Goal: Information Seeking & Learning: Learn about a topic

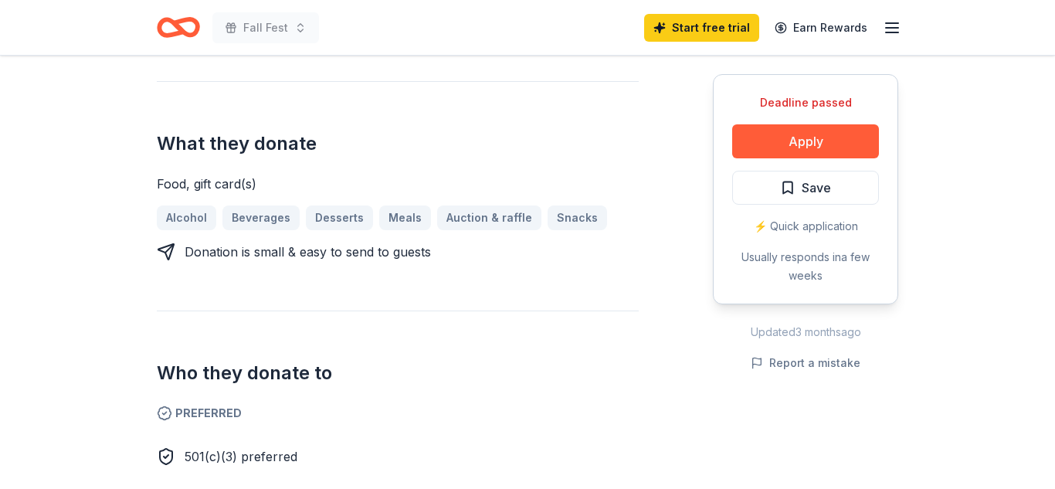
scroll to position [618, 0]
click at [899, 26] on icon "button" at bounding box center [891, 28] width 19 height 19
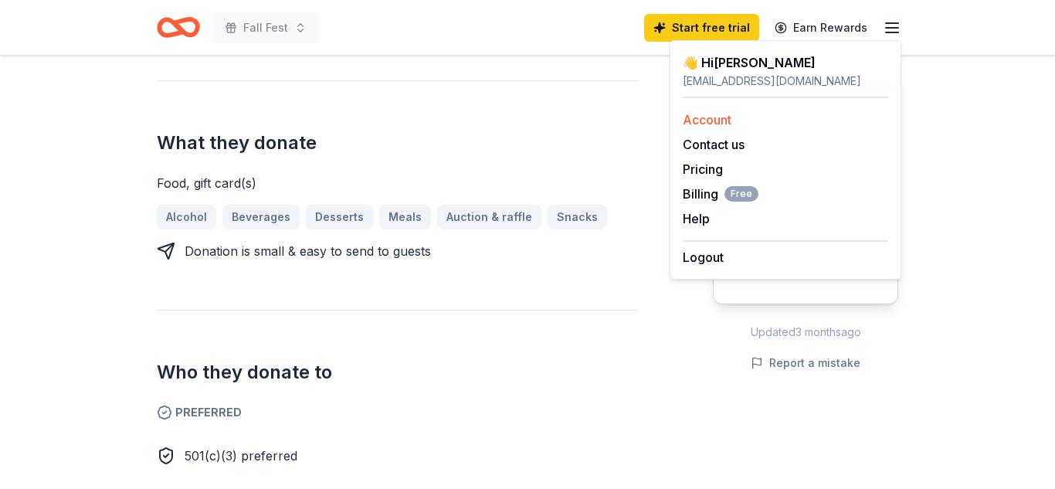
click at [693, 119] on link "Account" at bounding box center [706, 119] width 49 height 15
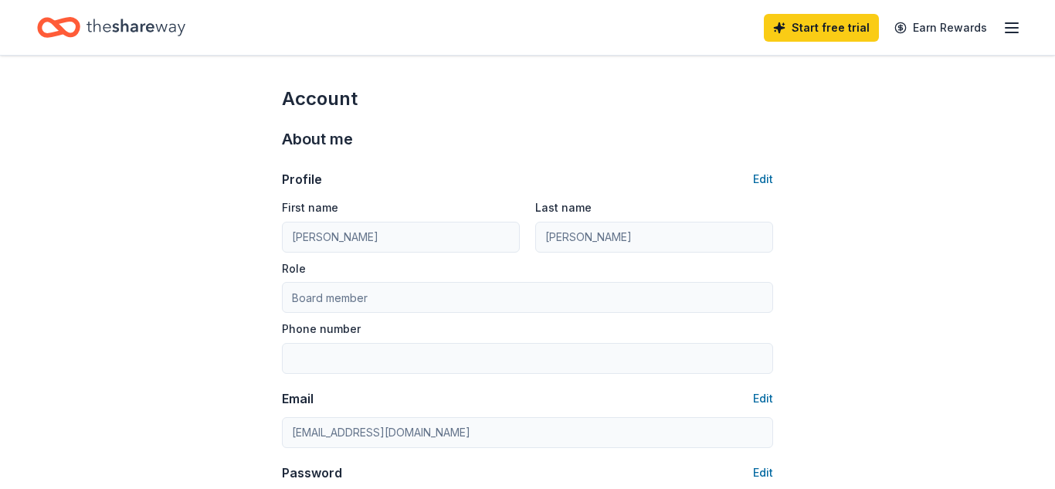
click at [1004, 32] on icon "button" at bounding box center [1011, 28] width 19 height 19
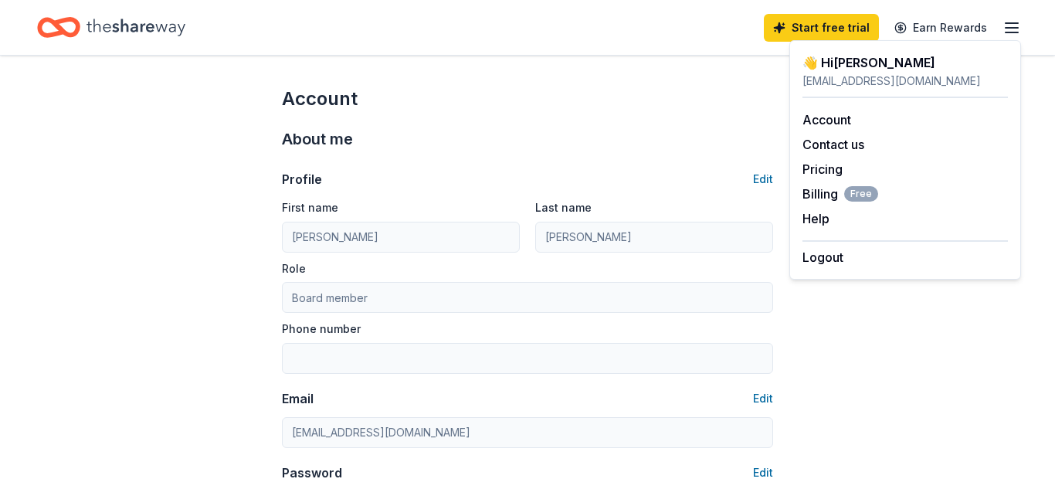
click at [83, 28] on div "Home" at bounding box center [111, 27] width 148 height 36
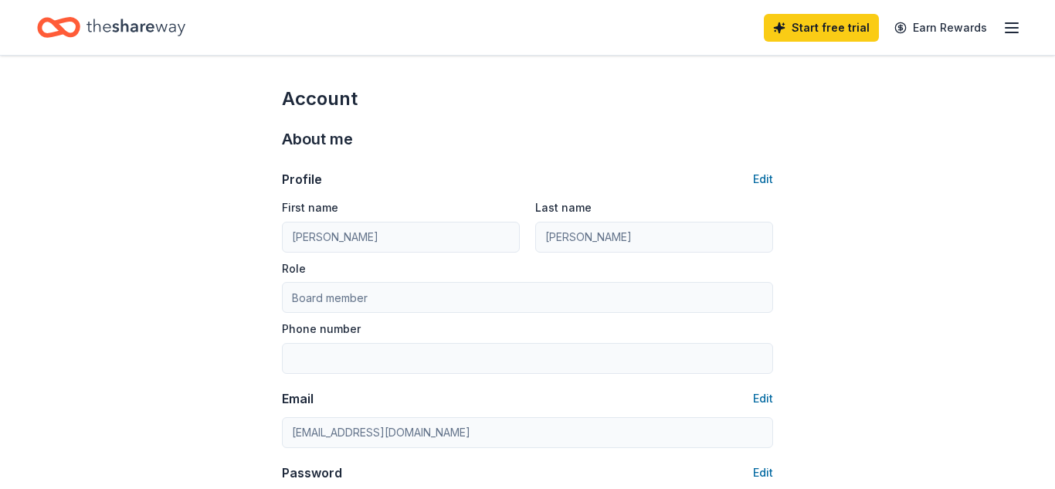
click at [83, 28] on div "Home" at bounding box center [111, 27] width 148 height 36
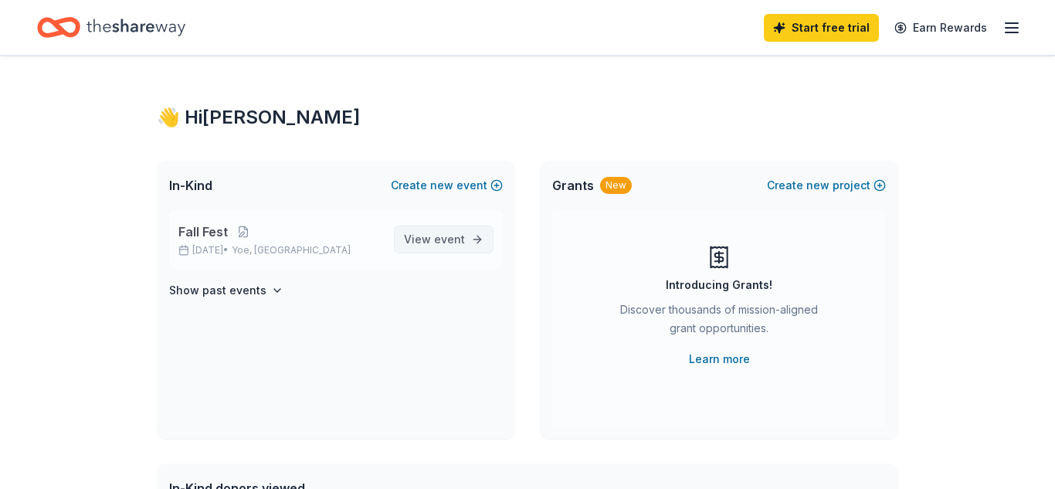
click at [469, 247] on link "View event" at bounding box center [444, 239] width 100 height 28
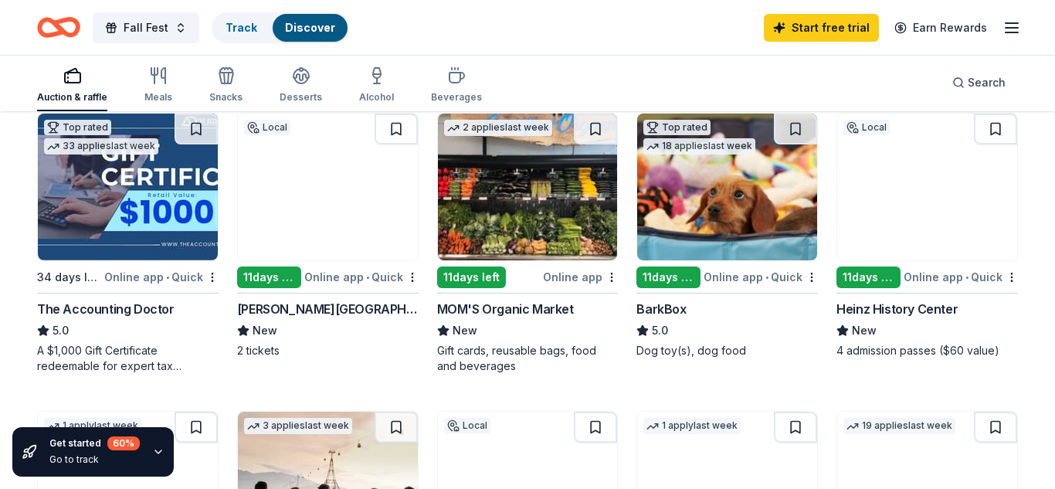
scroll to position [459, 0]
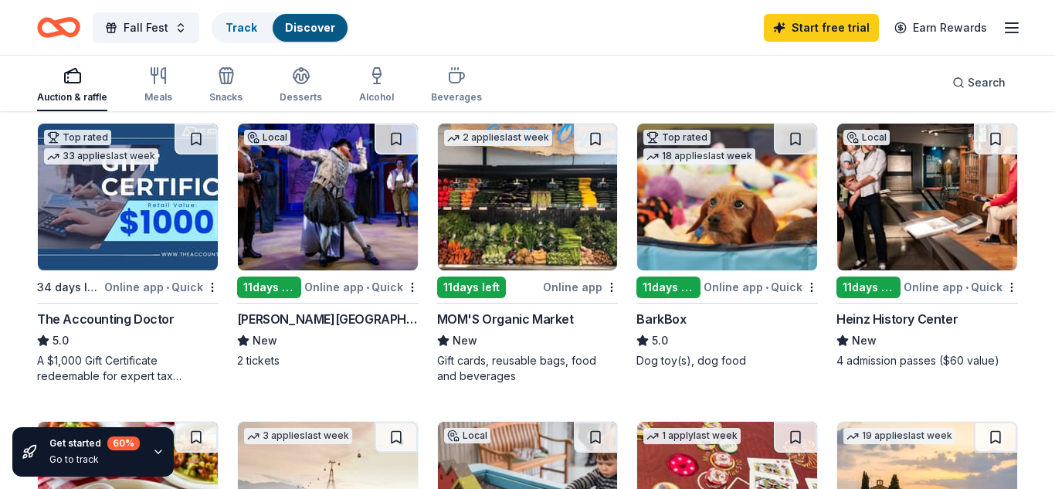
click at [752, 212] on img at bounding box center [727, 197] width 180 height 147
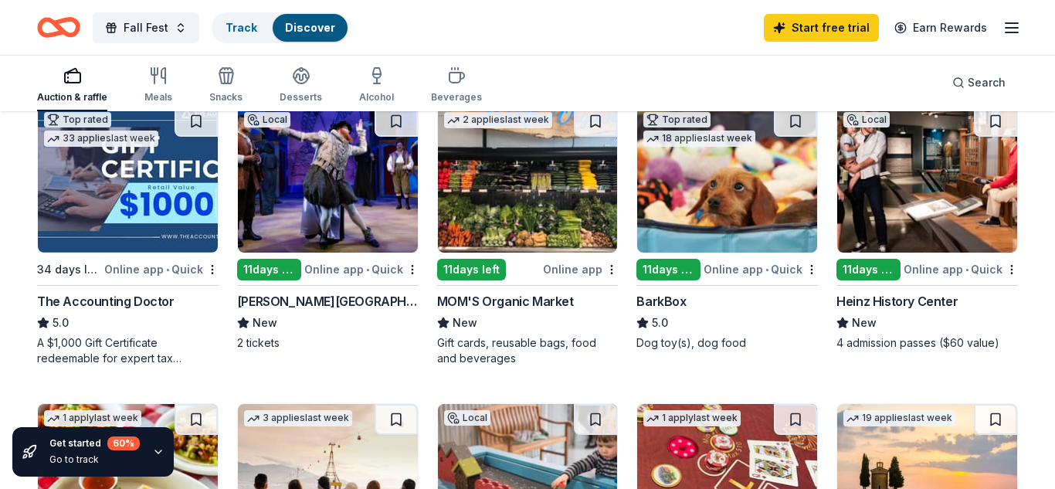
scroll to position [470, 0]
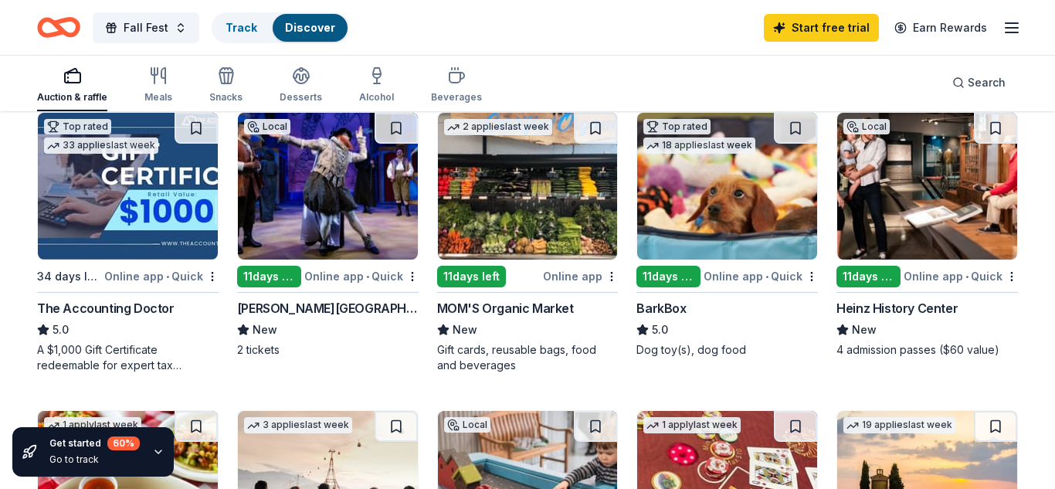
click at [909, 208] on img at bounding box center [927, 186] width 180 height 147
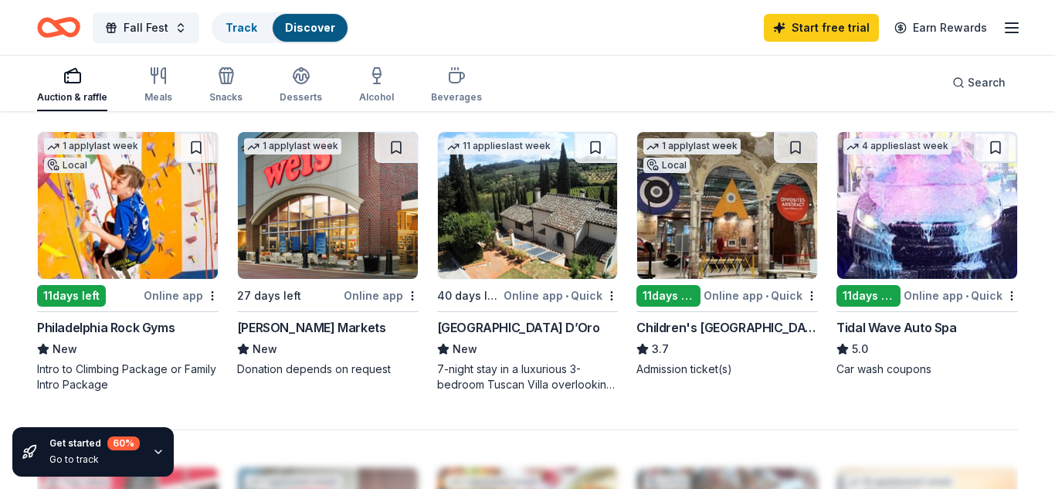
scroll to position [1050, 0]
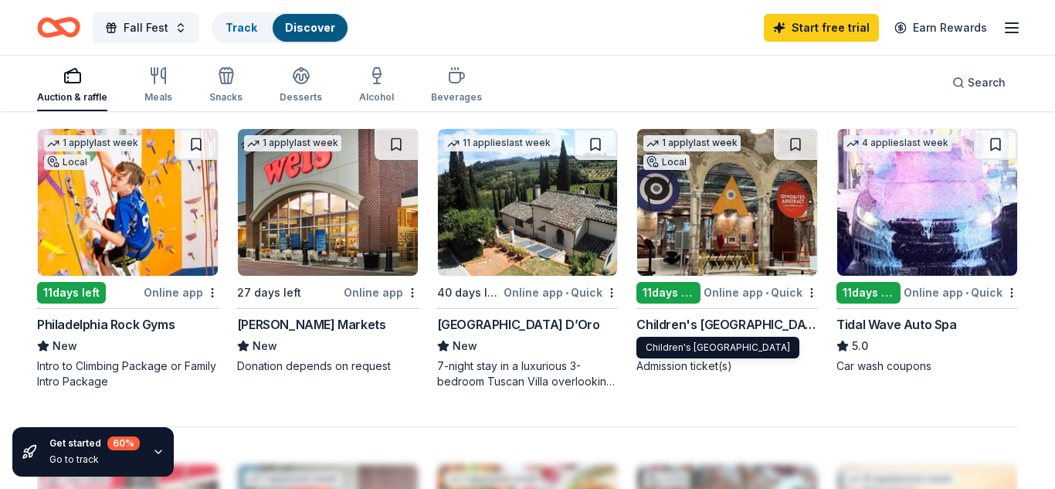
click at [775, 328] on div "Children's [GEOGRAPHIC_DATA]" at bounding box center [726, 324] width 181 height 19
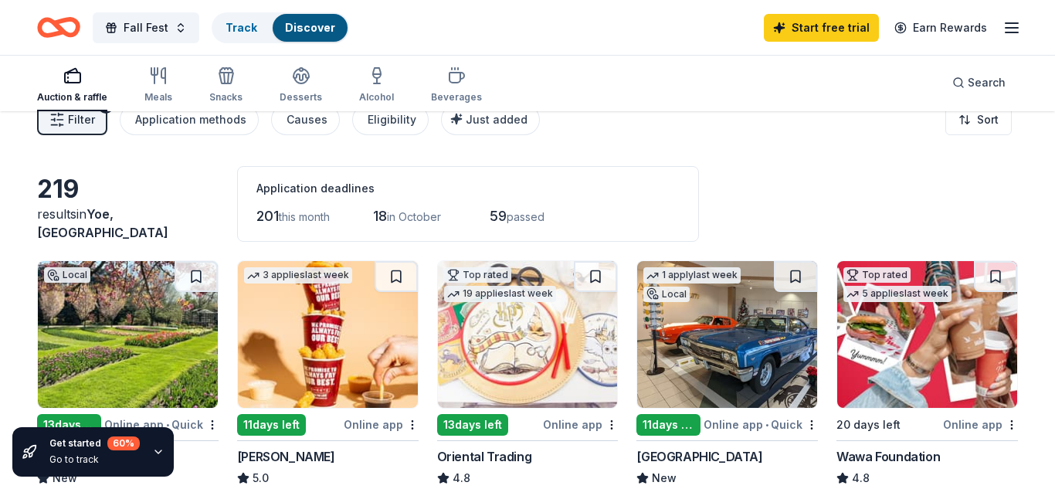
scroll to position [27, 0]
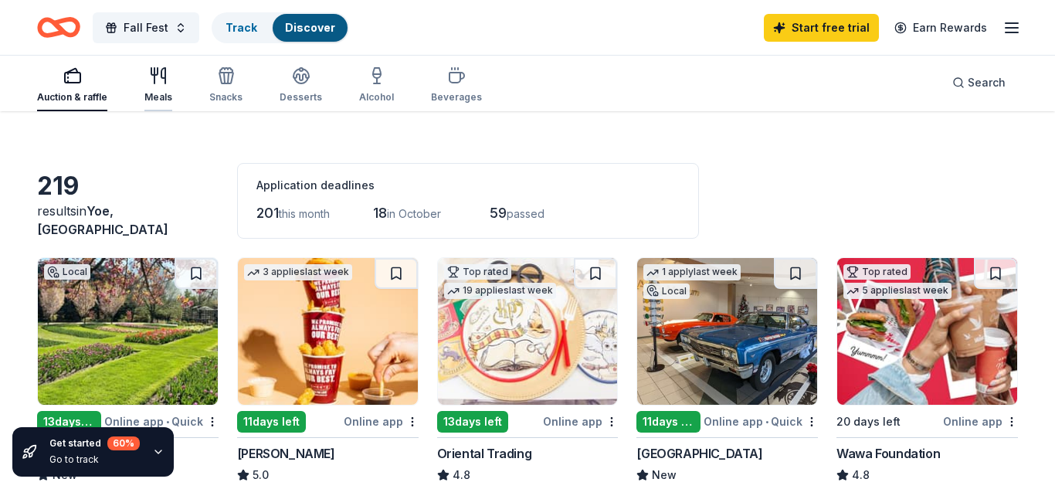
click at [151, 94] on div "Meals" at bounding box center [158, 97] width 28 height 12
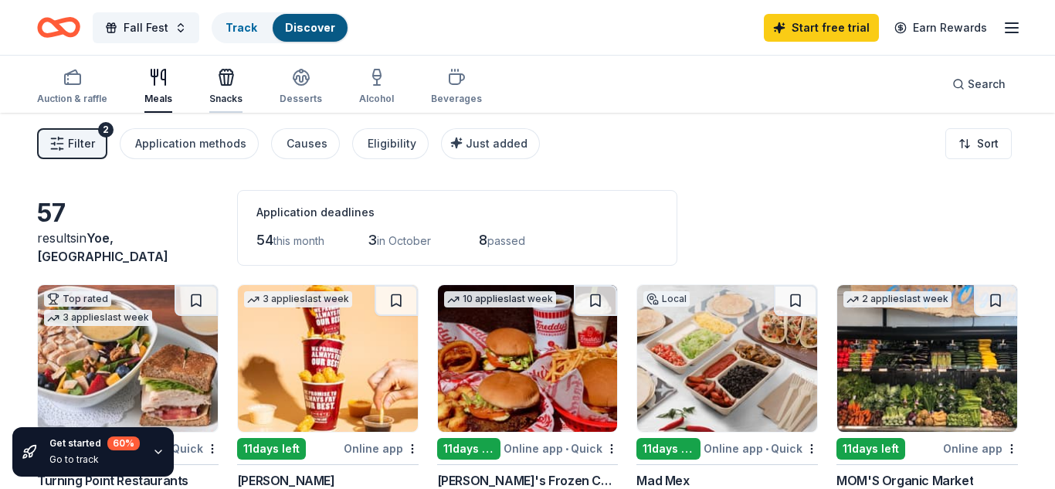
click at [216, 102] on div "Snacks" at bounding box center [225, 99] width 33 height 12
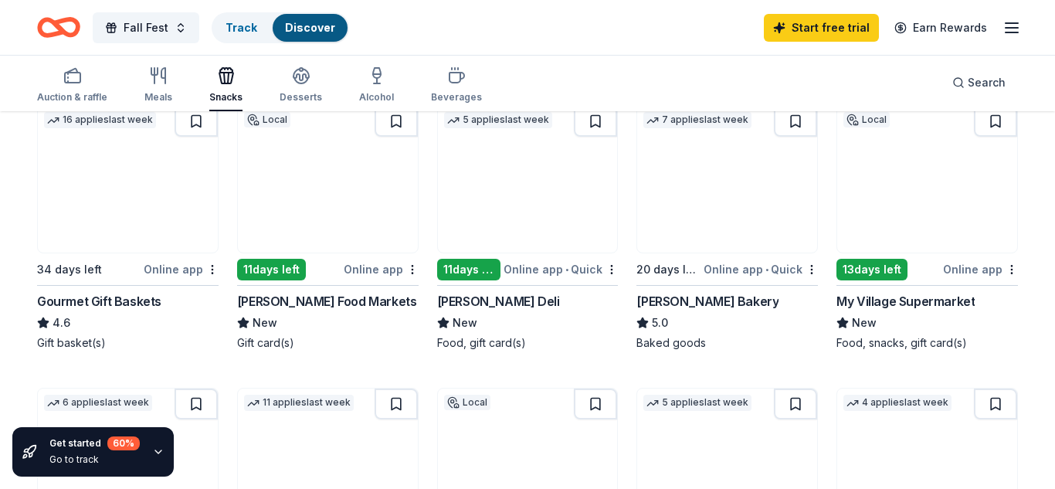
scroll to position [174, 0]
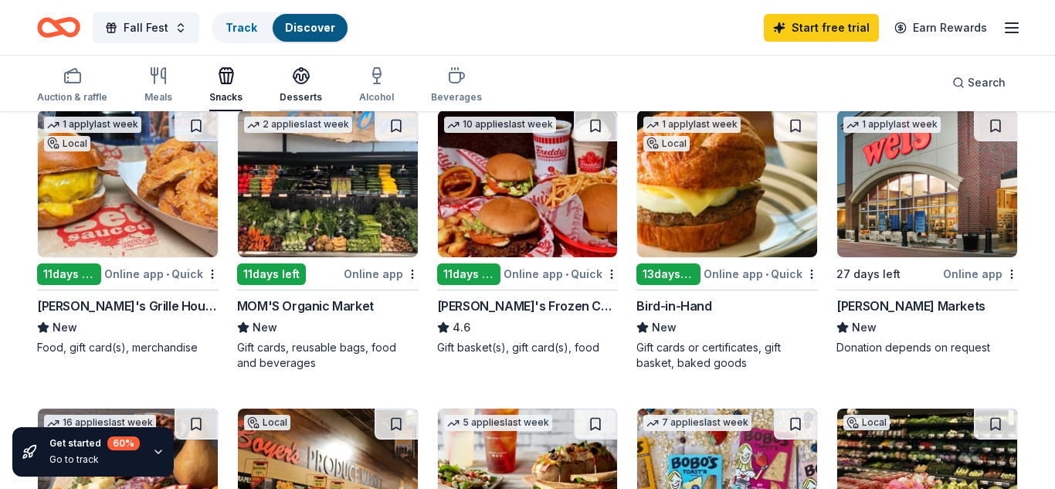
click at [292, 80] on icon "button" at bounding box center [301, 75] width 19 height 19
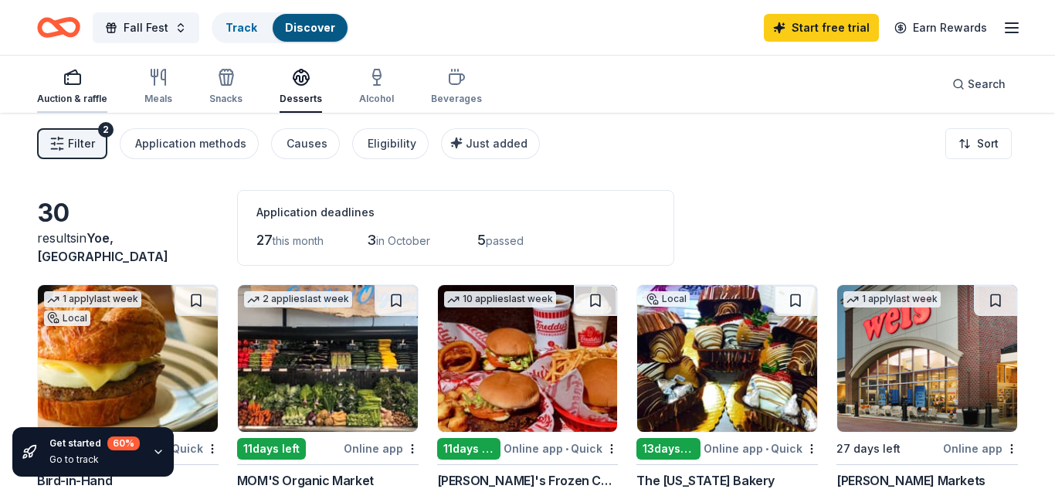
click at [63, 86] on div "Auction & raffle" at bounding box center [72, 86] width 70 height 37
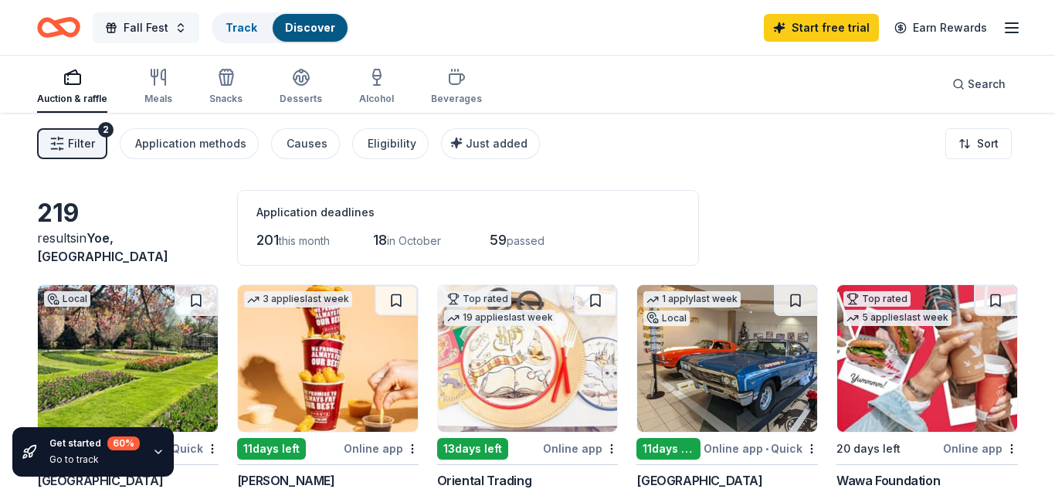
click at [171, 32] on button "Fall Fest" at bounding box center [146, 27] width 107 height 31
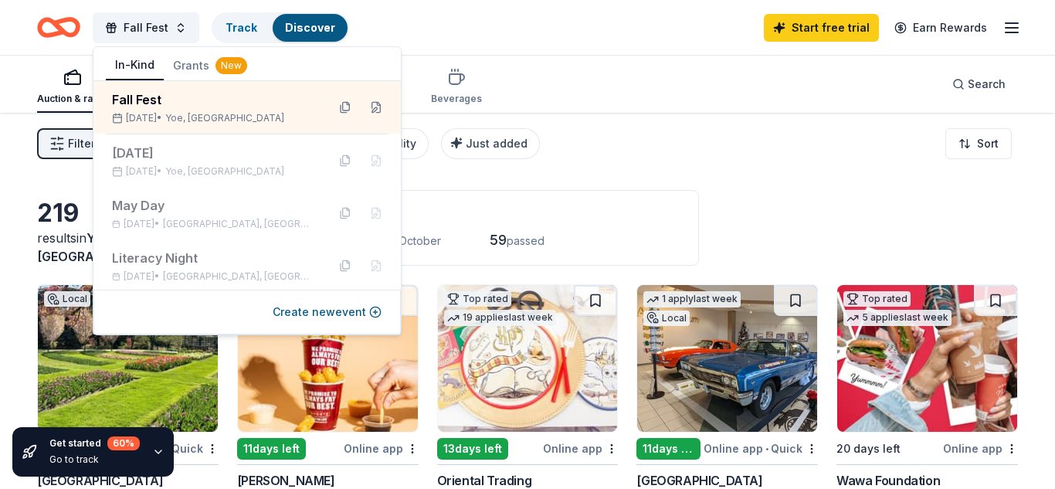
click at [185, 62] on button "Grants New" at bounding box center [210, 66] width 93 height 28
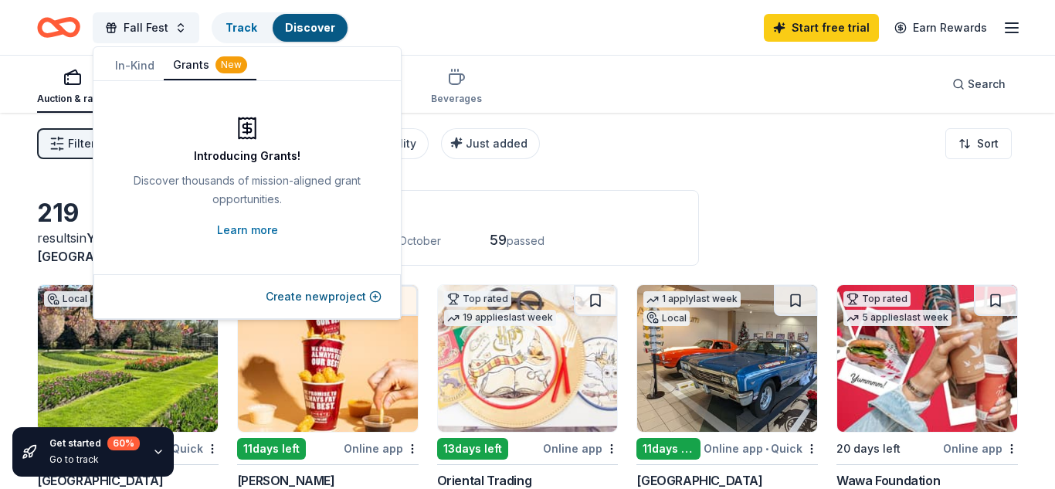
click at [124, 60] on button "In-Kind" at bounding box center [135, 66] width 58 height 28
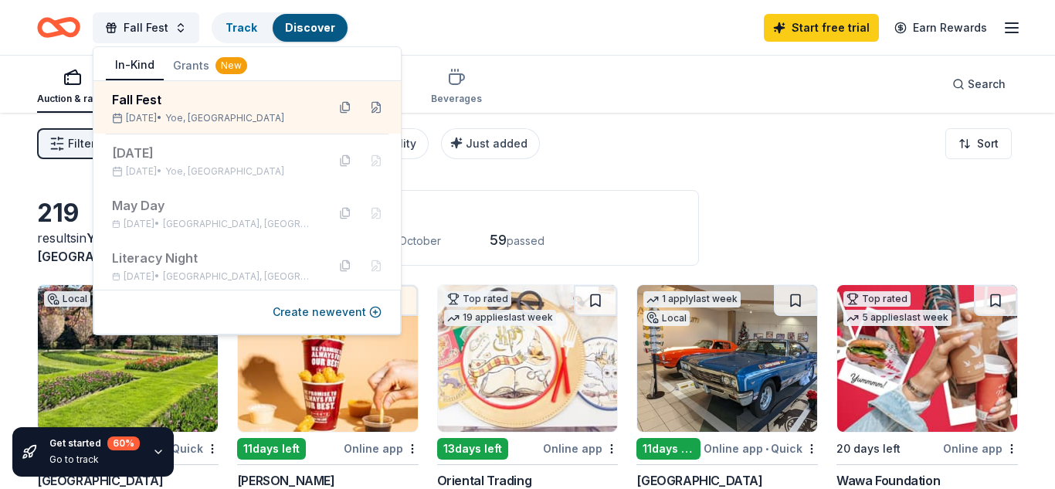
click at [627, 158] on div "Filter 2 Application methods Causes Eligibility Just added Sort" at bounding box center [527, 144] width 1055 height 62
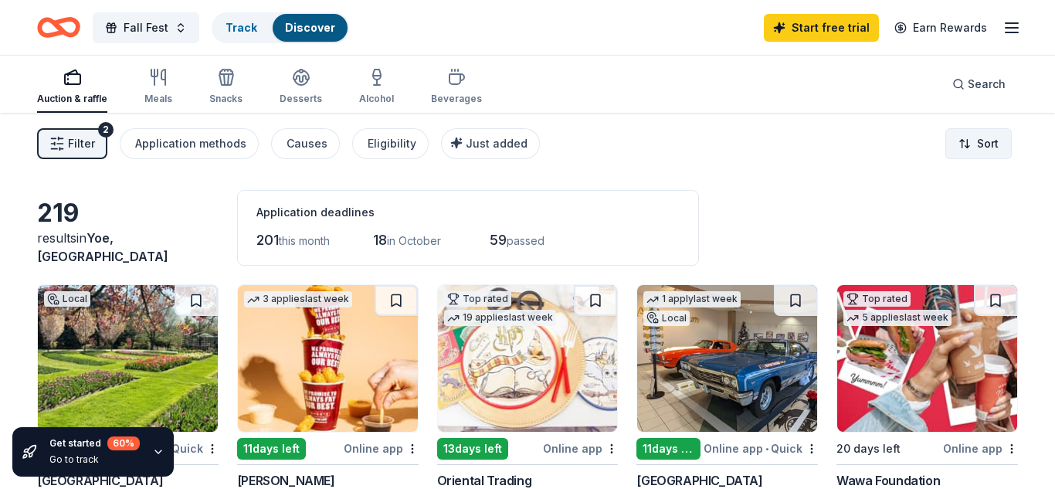
click at [987, 134] on html "10% Fall Fest Track Discover Start free trial Earn Rewards Auction & raffle Mea…" at bounding box center [527, 244] width 1055 height 489
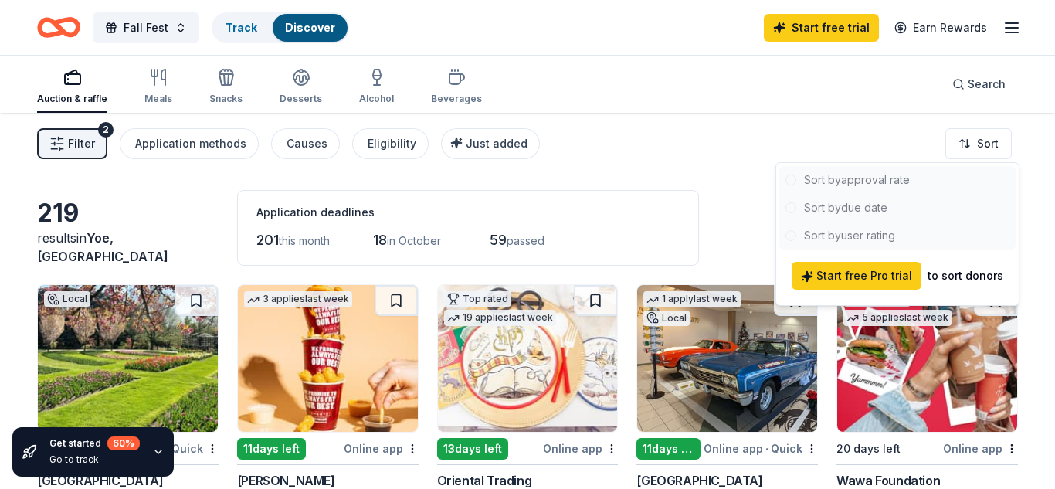
click at [843, 181] on div at bounding box center [897, 207] width 236 height 83
click at [1054, 141] on html "10% Fall Fest Track Discover Start free trial Earn Rewards Auction & raffle Mea…" at bounding box center [527, 244] width 1055 height 489
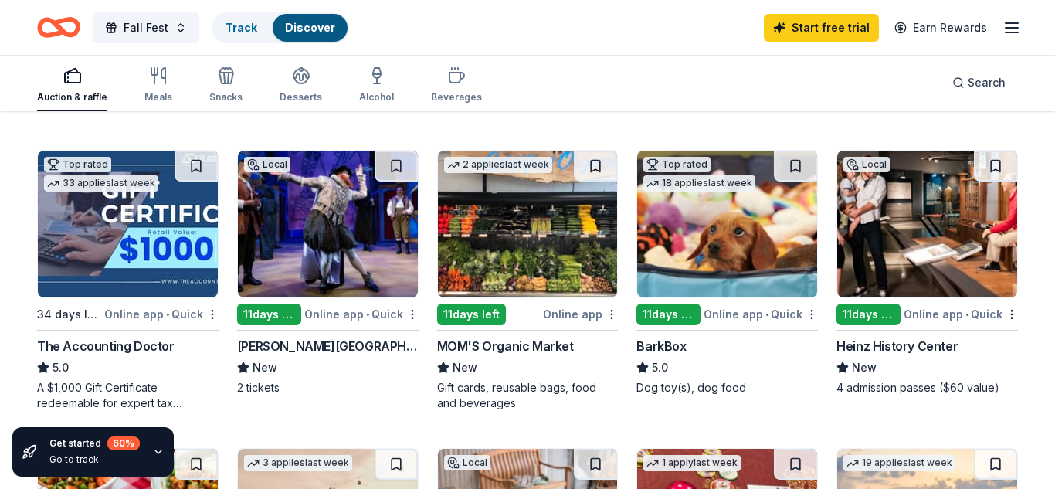
scroll to position [463, 0]
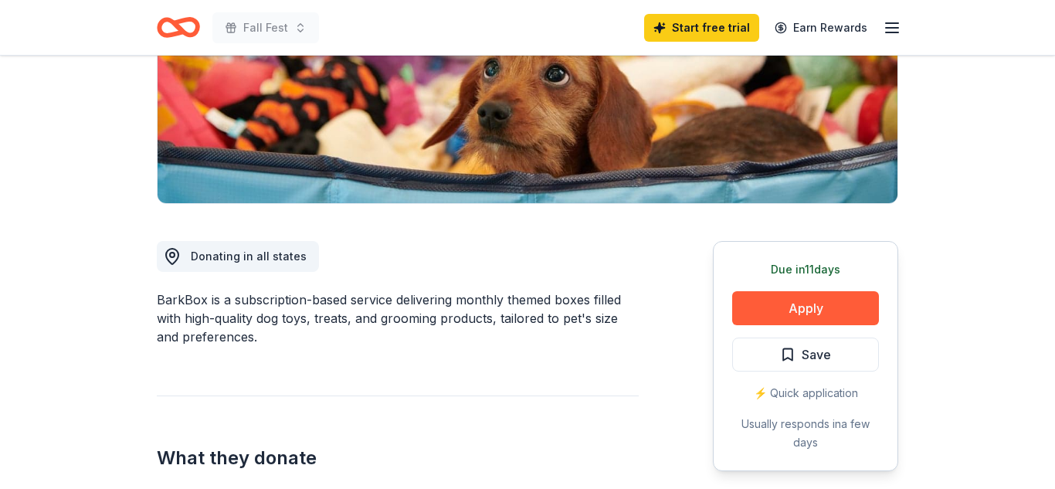
scroll to position [257, 0]
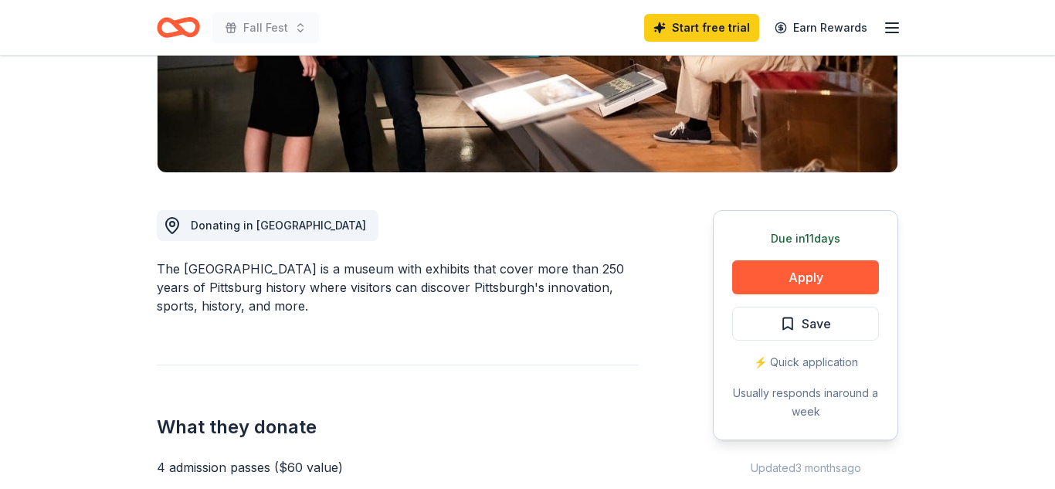
scroll to position [340, 0]
